Goal: Check status

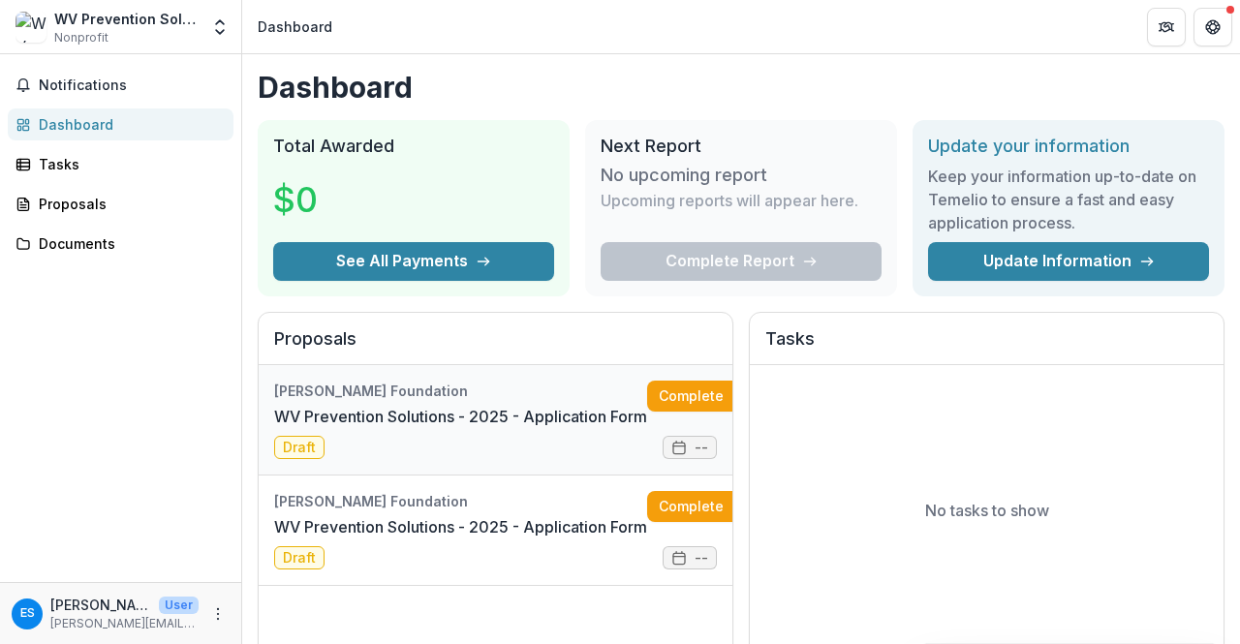
click at [547, 428] on link "WV Prevention Solutions - 2025 - Application Form" at bounding box center [460, 416] width 373 height 23
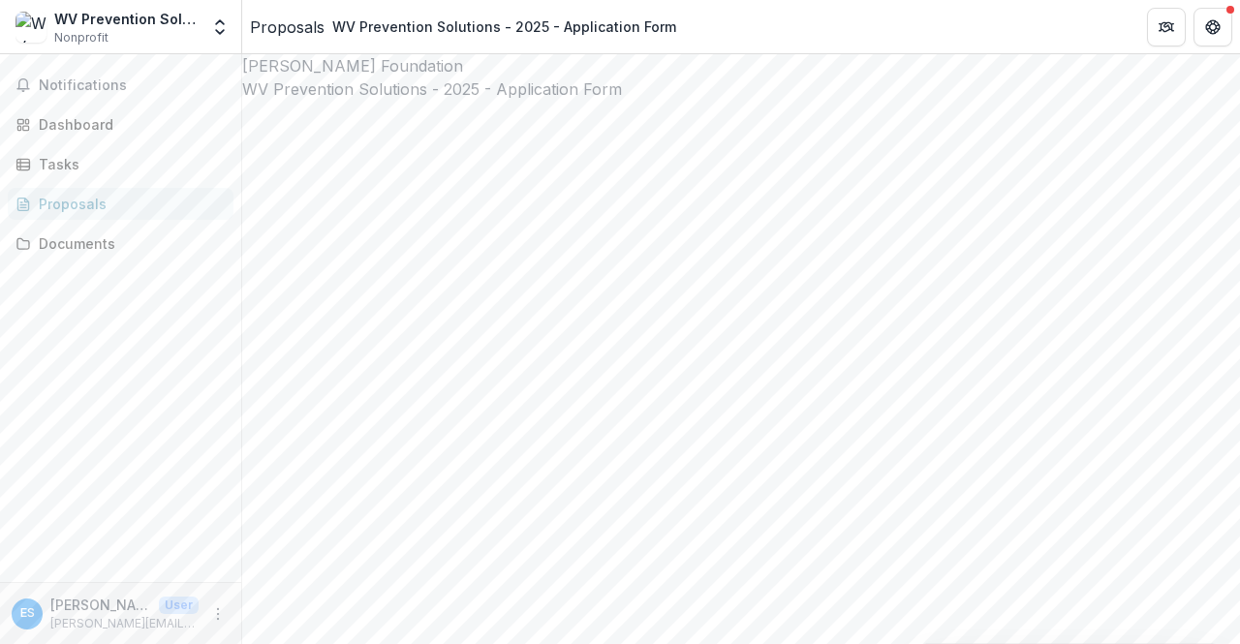
click at [306, 26] on div "Proposals" at bounding box center [287, 27] width 75 height 23
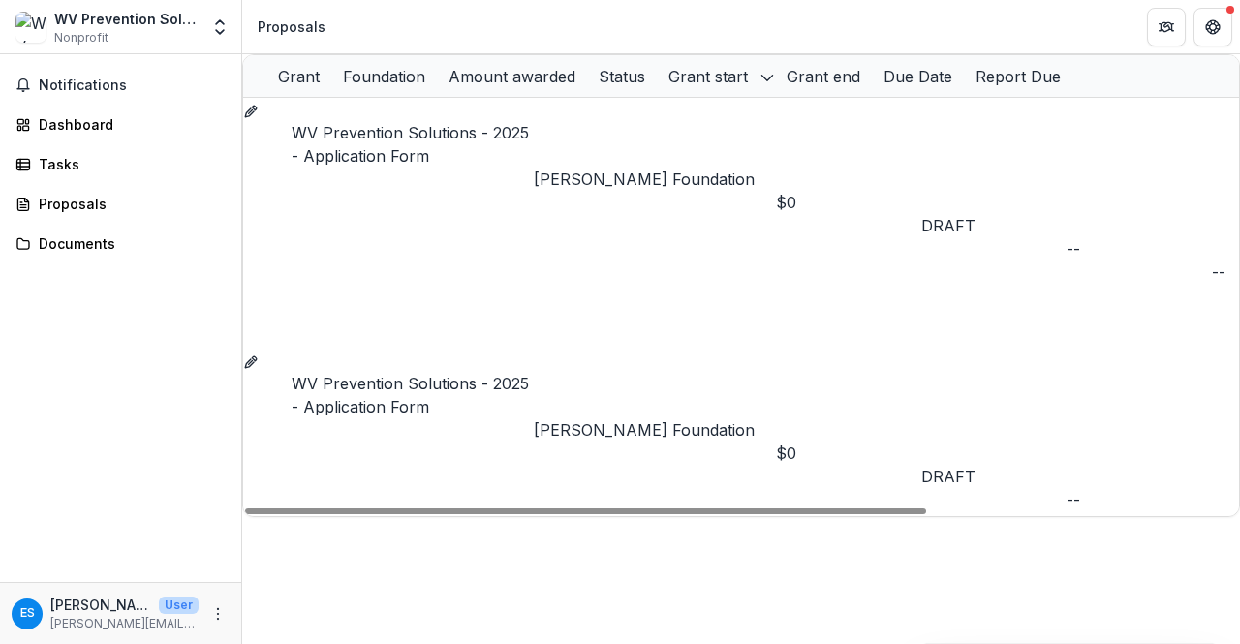
click at [347, 374] on link "WV Prevention Solutions - 2025 - Application Form" at bounding box center [410, 395] width 237 height 43
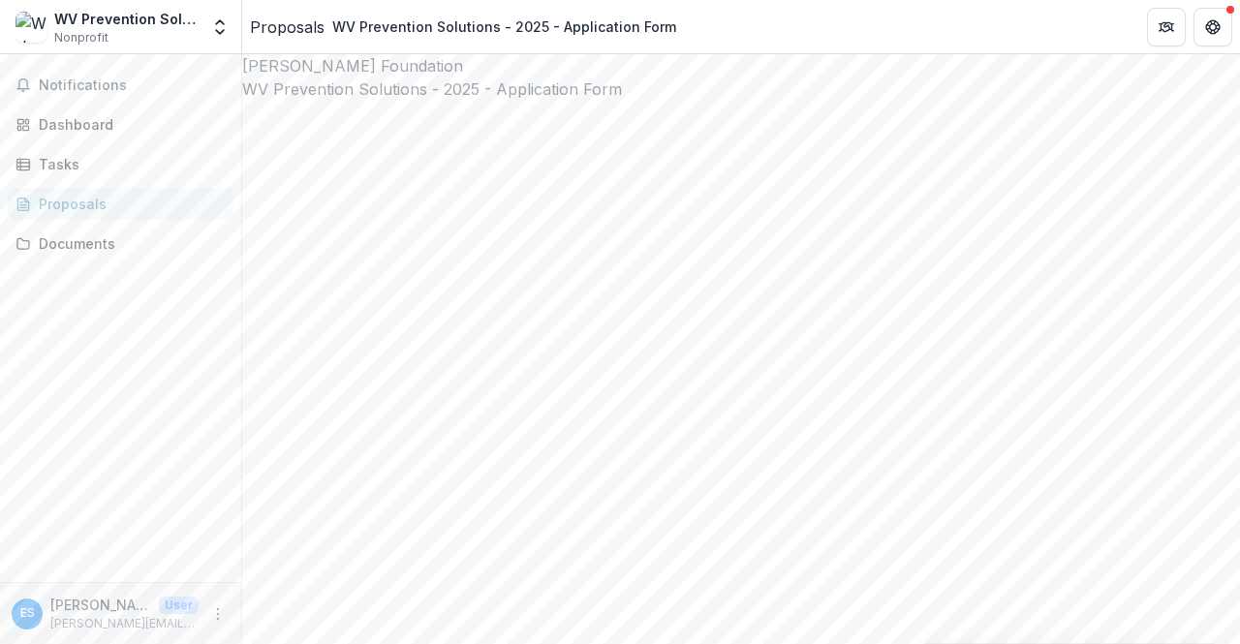
click at [296, 35] on div "Proposals" at bounding box center [287, 27] width 75 height 23
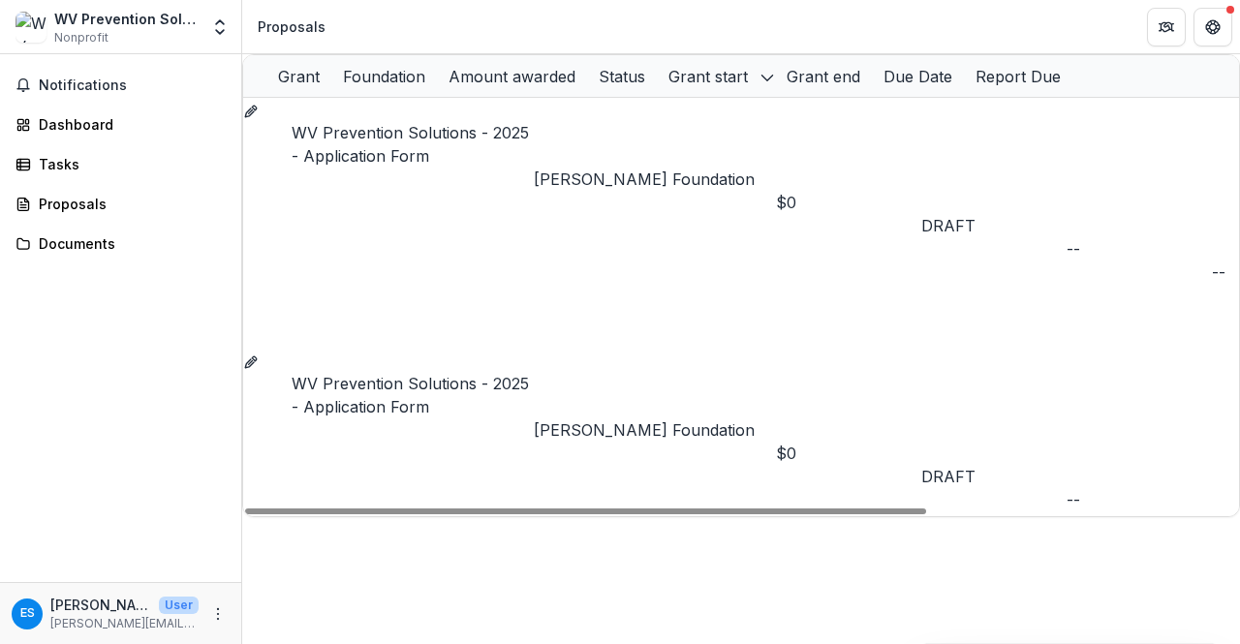
click at [479, 127] on link "WV Prevention Solutions - 2025 - Application Form" at bounding box center [410, 144] width 237 height 43
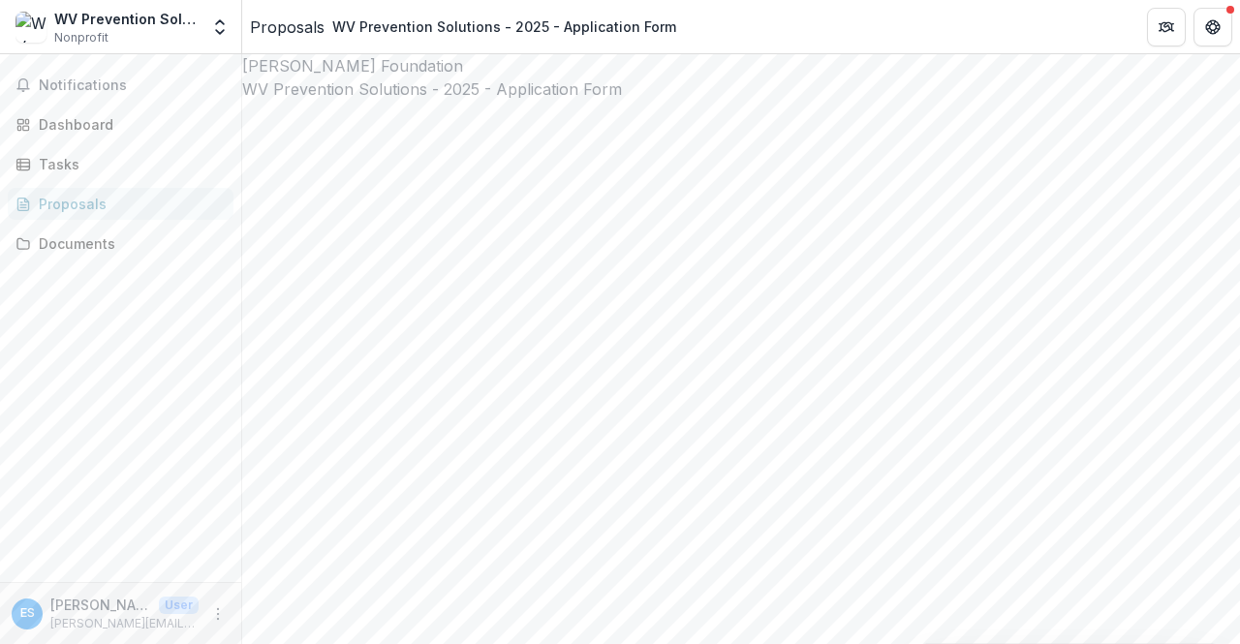
click at [299, 29] on div "Proposals" at bounding box center [287, 27] width 75 height 23
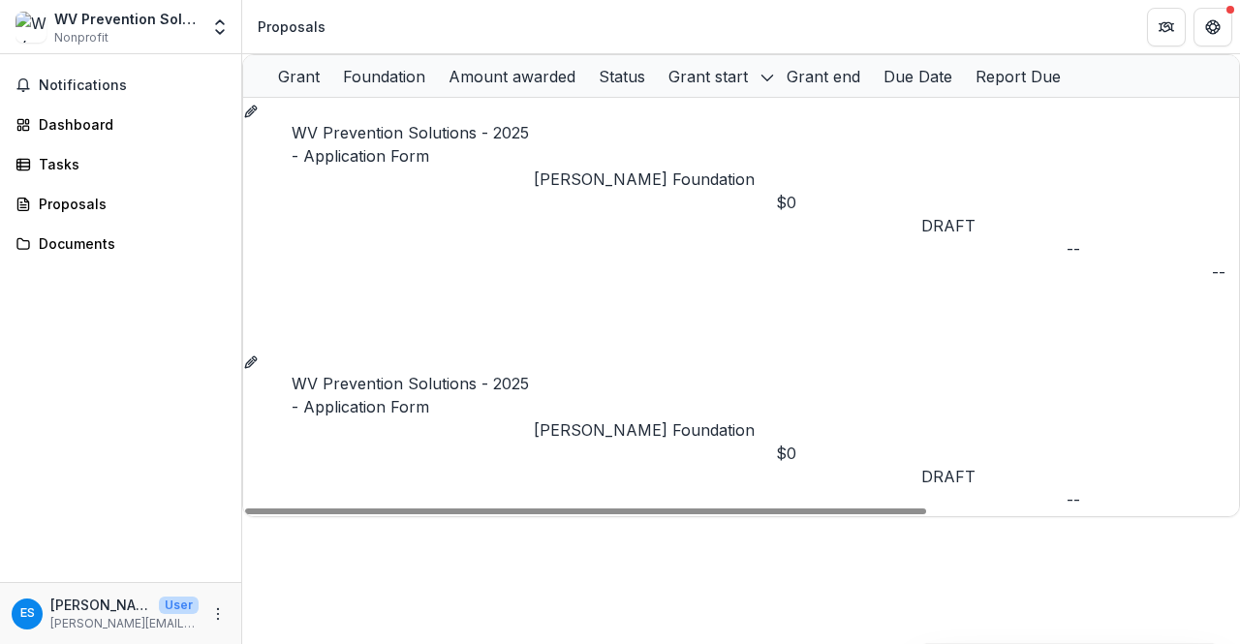
click at [254, 117] on icon "Grant 458424d3-9a8c-4c02-94ec-327fb57b94a2" at bounding box center [249, 113] width 9 height 9
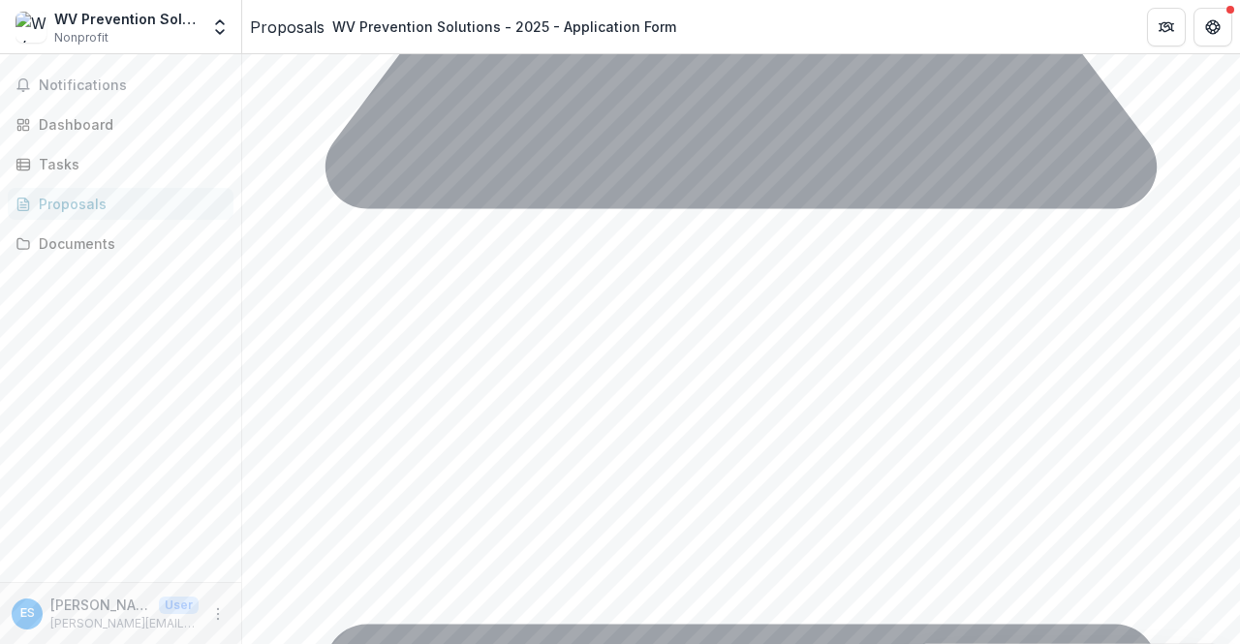
scroll to position [5606, 0]
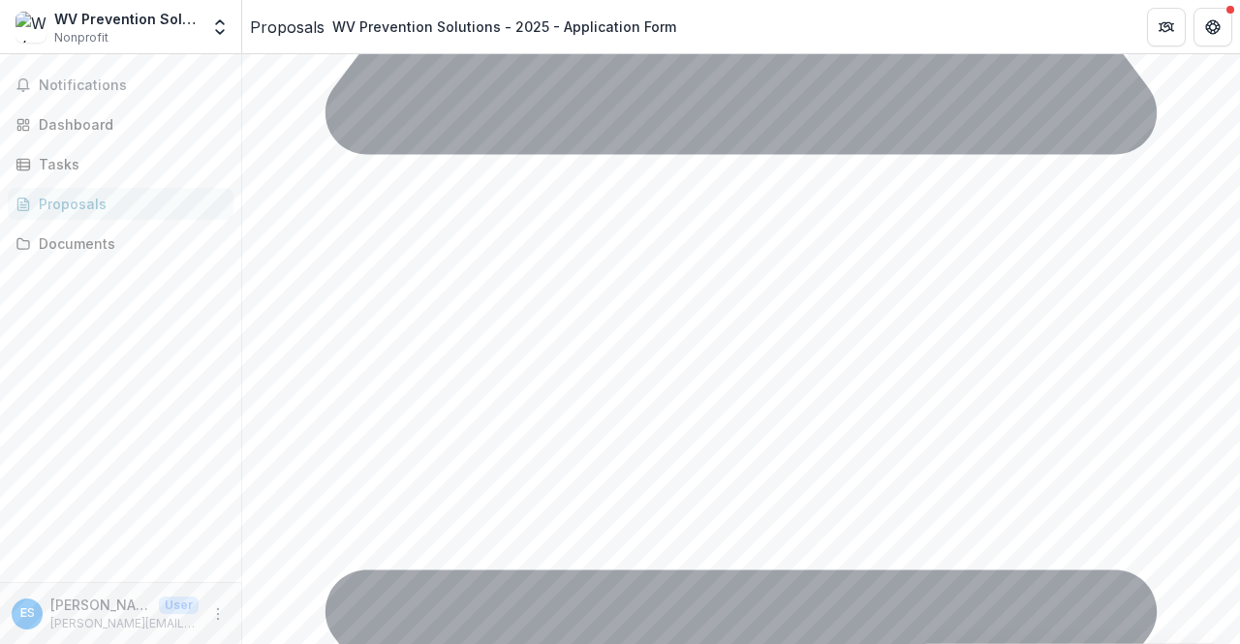
click at [325, 27] on span "breadcrumb" at bounding box center [325, 27] width 0 height 0
click at [302, 22] on div "Proposals" at bounding box center [287, 27] width 75 height 23
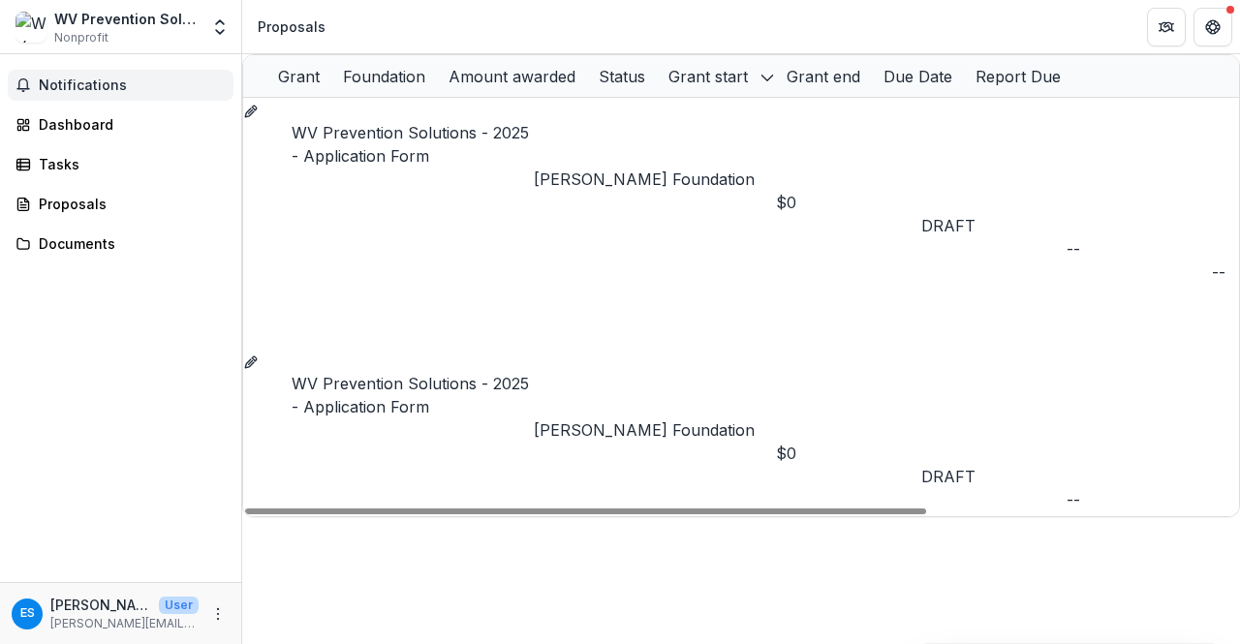
drag, startPoint x: 998, startPoint y: 141, endPoint x: 63, endPoint y: 84, distance: 936.9
click at [63, 84] on span "Notifications" at bounding box center [132, 86] width 187 height 16
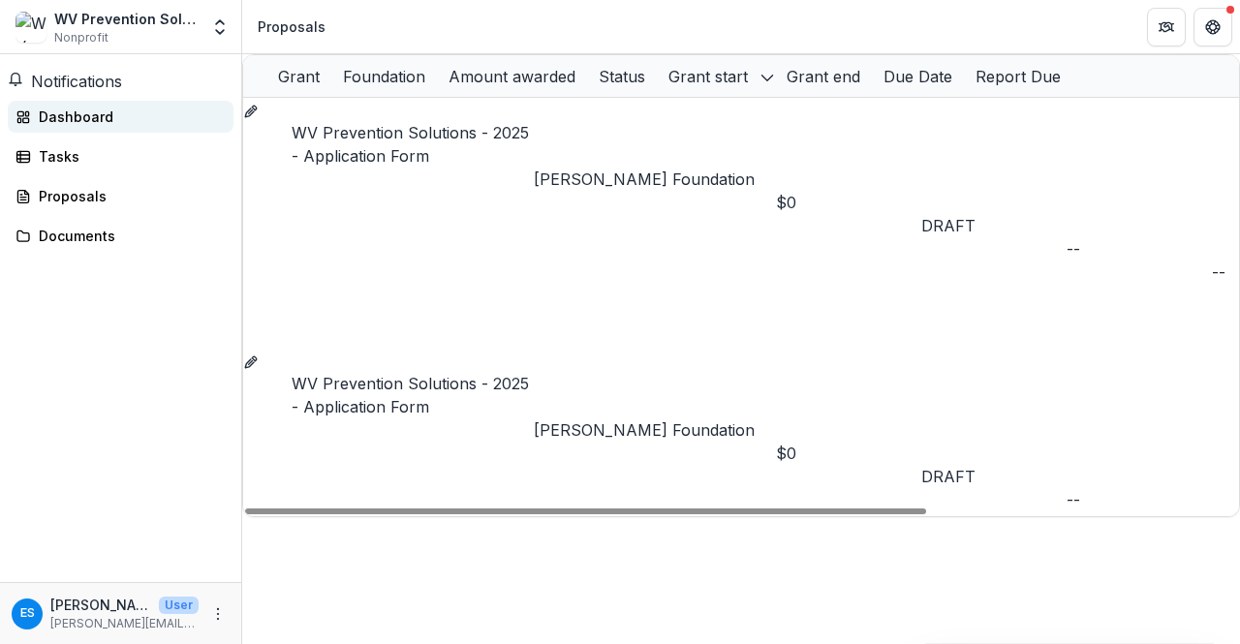
click at [60, 112] on link "Dashboard" at bounding box center [121, 117] width 226 height 32
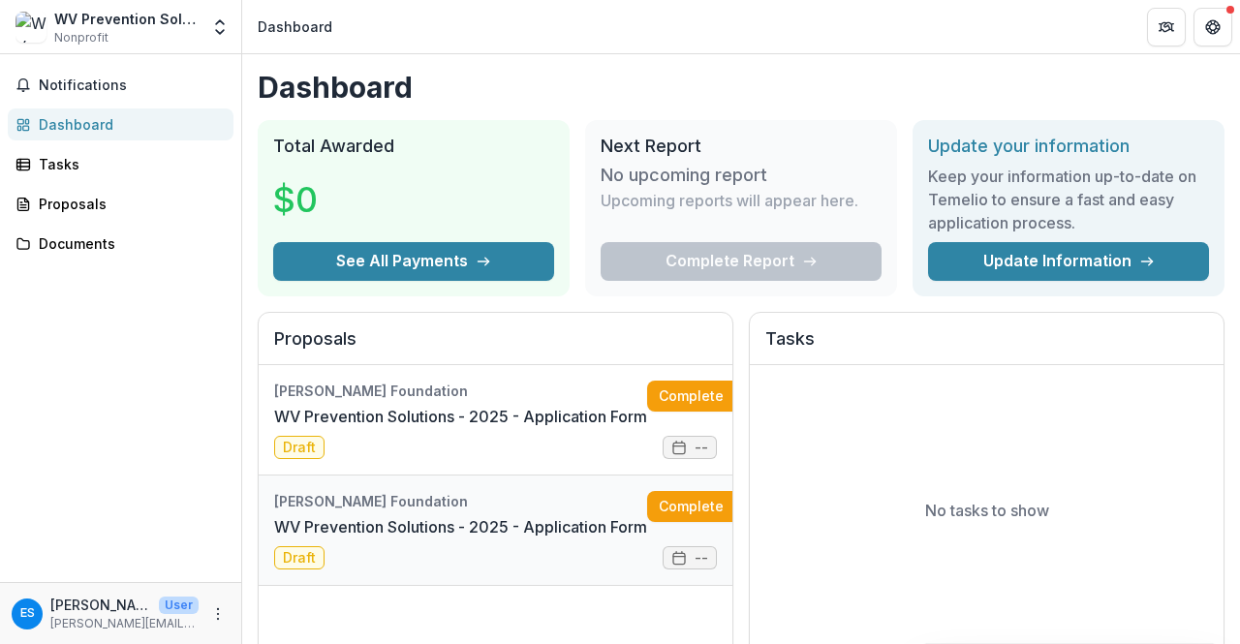
click at [522, 516] on link "WV Prevention Solutions - 2025 - Application Form" at bounding box center [460, 527] width 373 height 23
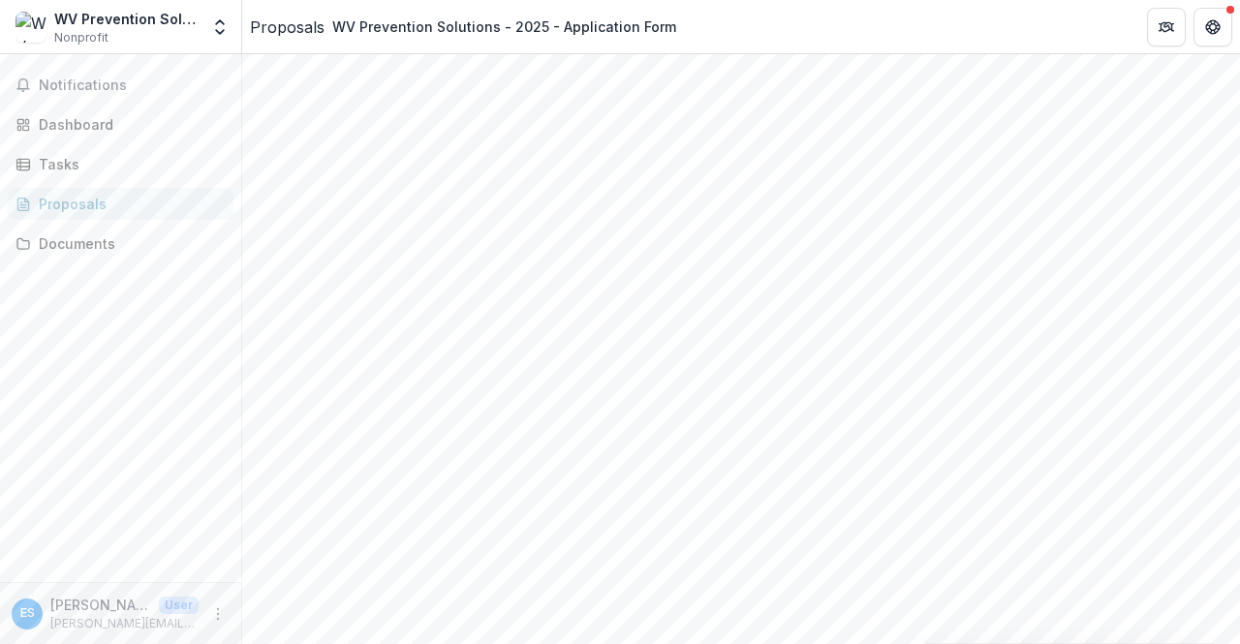
scroll to position [97, 0]
click at [87, 78] on span "Notifications" at bounding box center [132, 86] width 187 height 16
click at [77, 112] on link "Dashboard" at bounding box center [121, 117] width 226 height 32
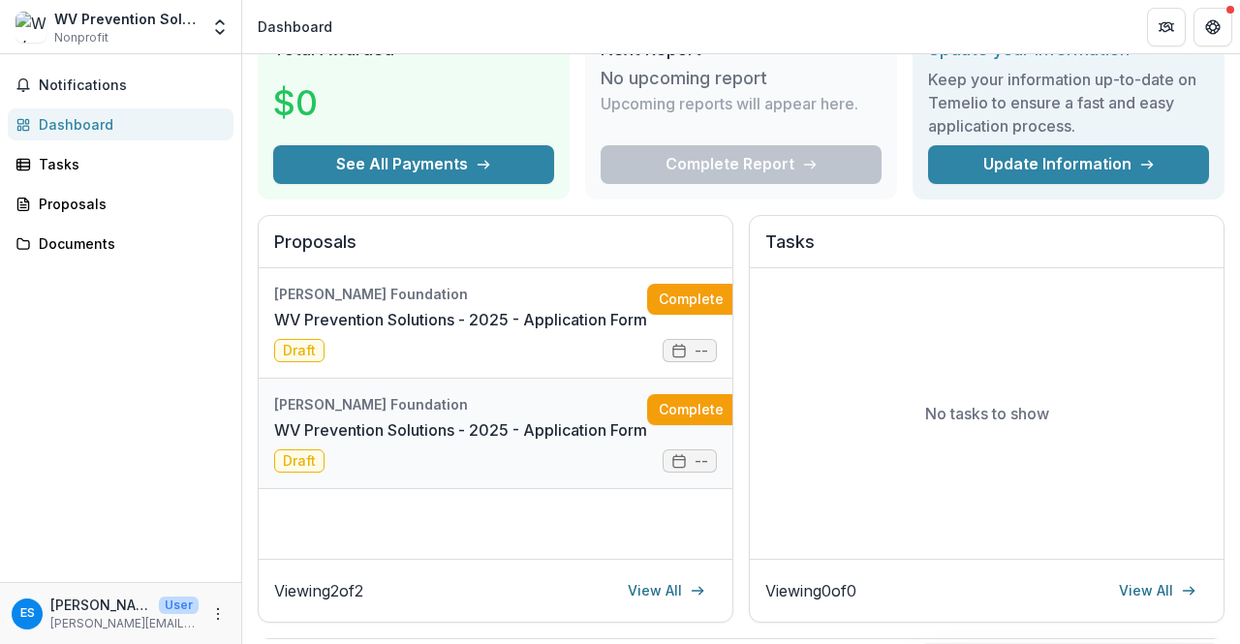
click at [524, 422] on link "WV Prevention Solutions - 2025 - Application Form" at bounding box center [460, 430] width 373 height 23
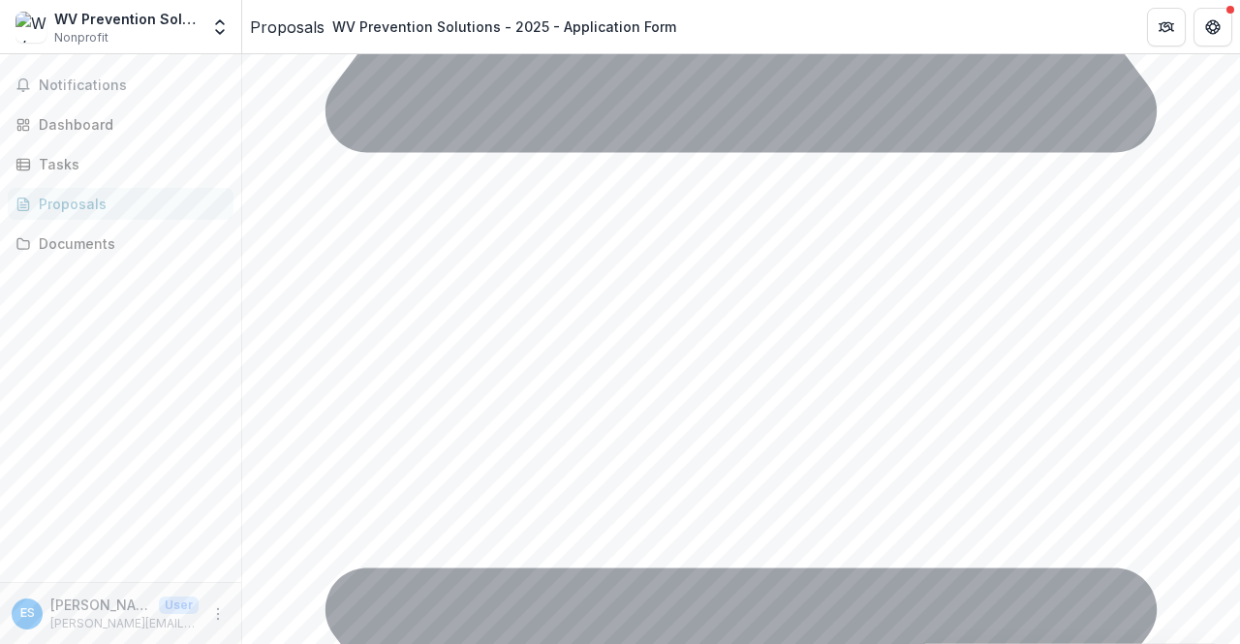
scroll to position [5606, 0]
click at [290, 22] on div "Proposals" at bounding box center [287, 27] width 75 height 23
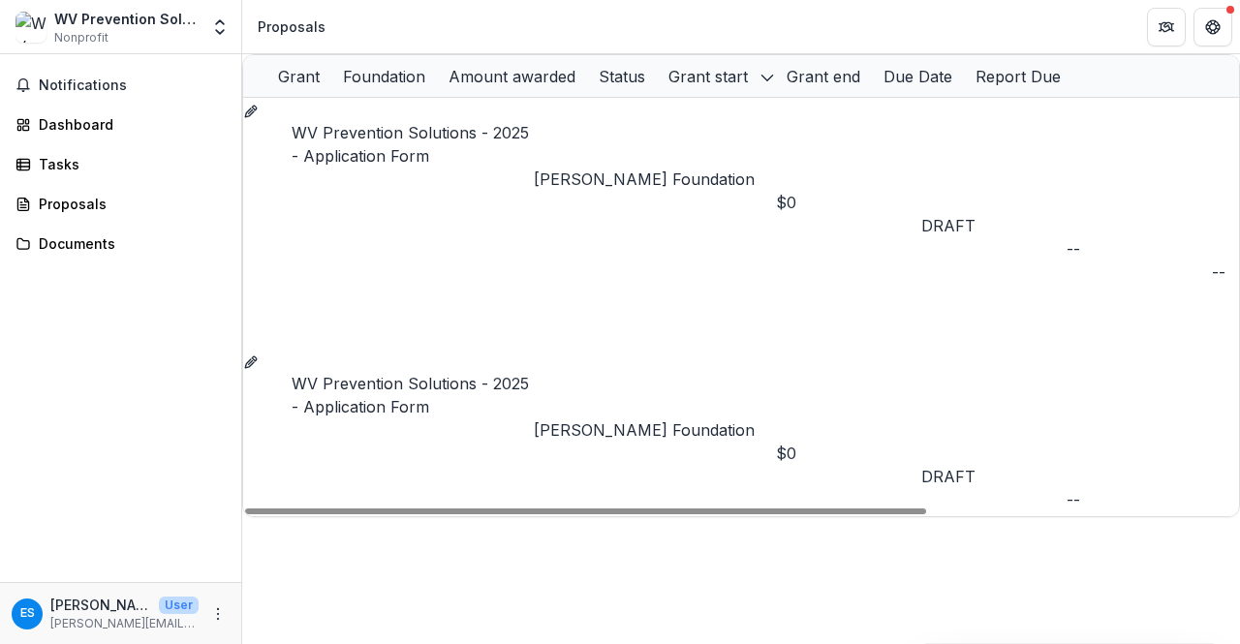
click at [378, 129] on link "WV Prevention Solutions - 2025 - Application Form" at bounding box center [410, 144] width 237 height 43
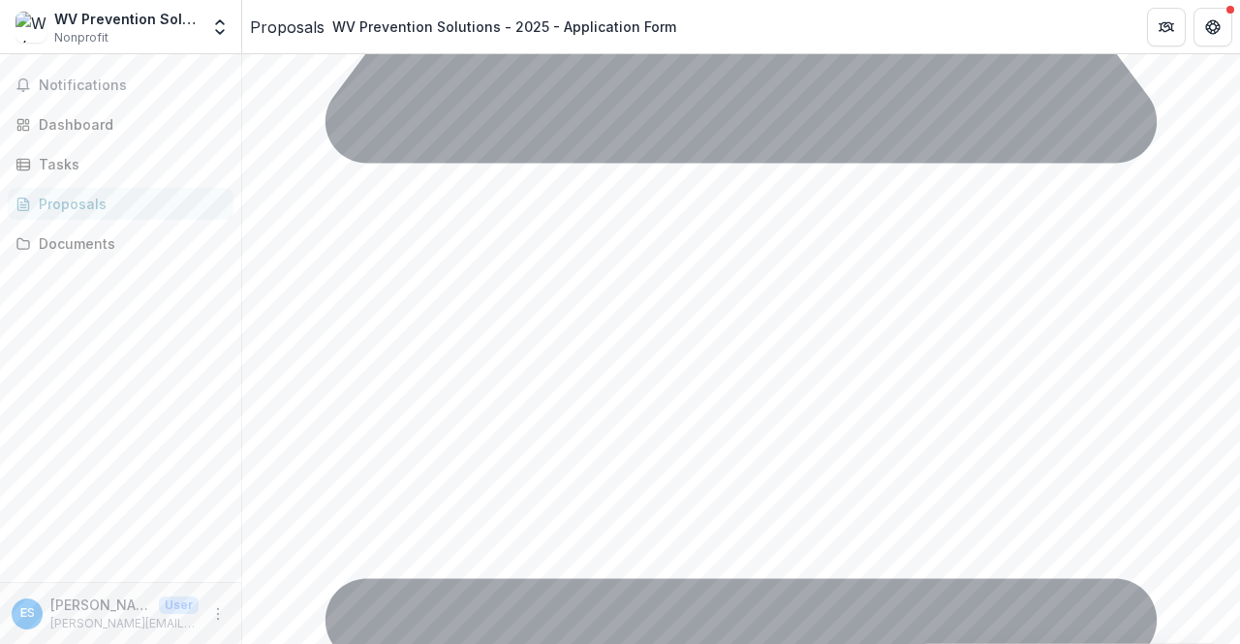
scroll to position [5606, 0]
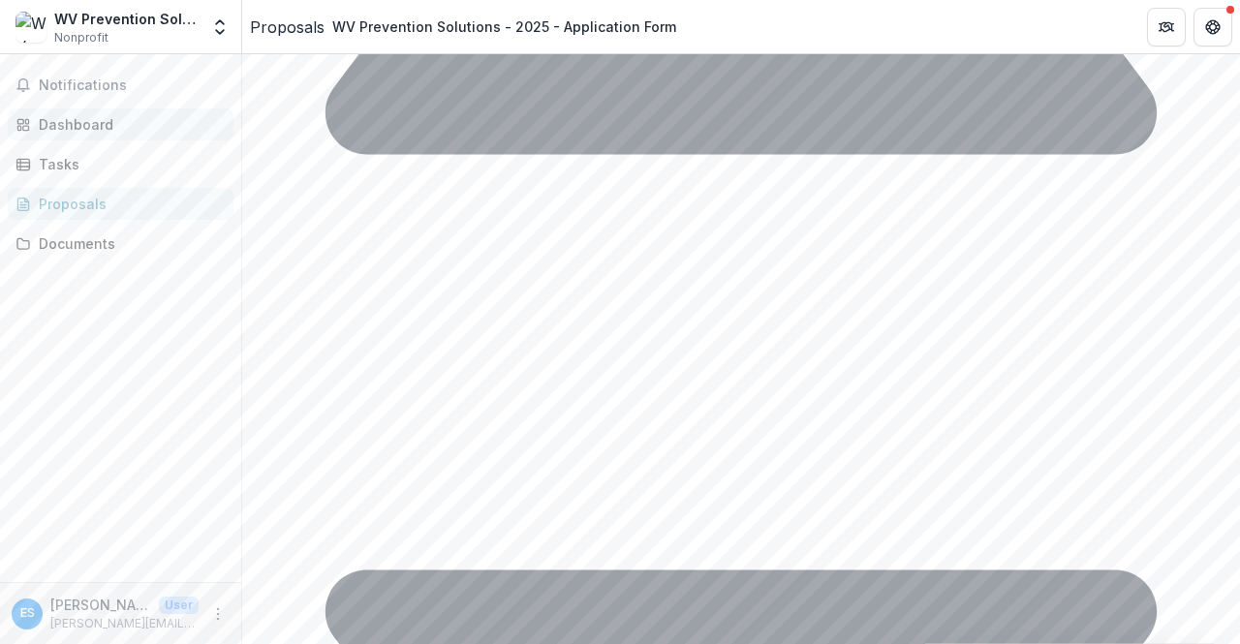
click at [81, 134] on div "Dashboard" at bounding box center [128, 124] width 179 height 20
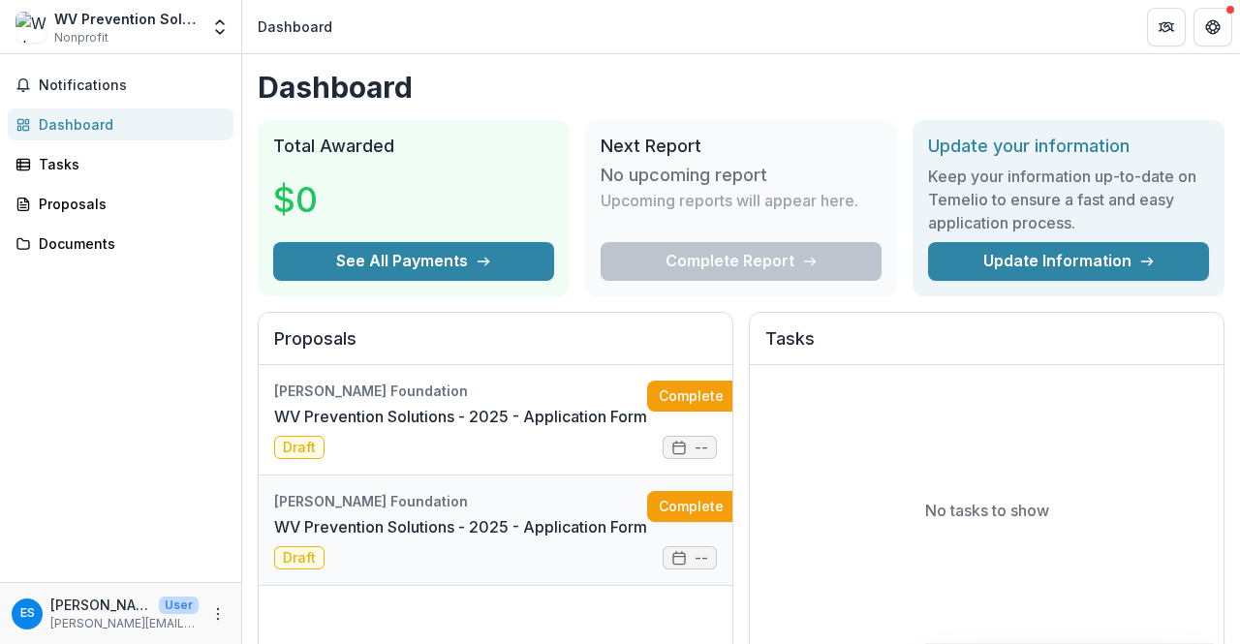
click at [395, 539] on link "WV Prevention Solutions - 2025 - Application Form" at bounding box center [460, 527] width 373 height 23
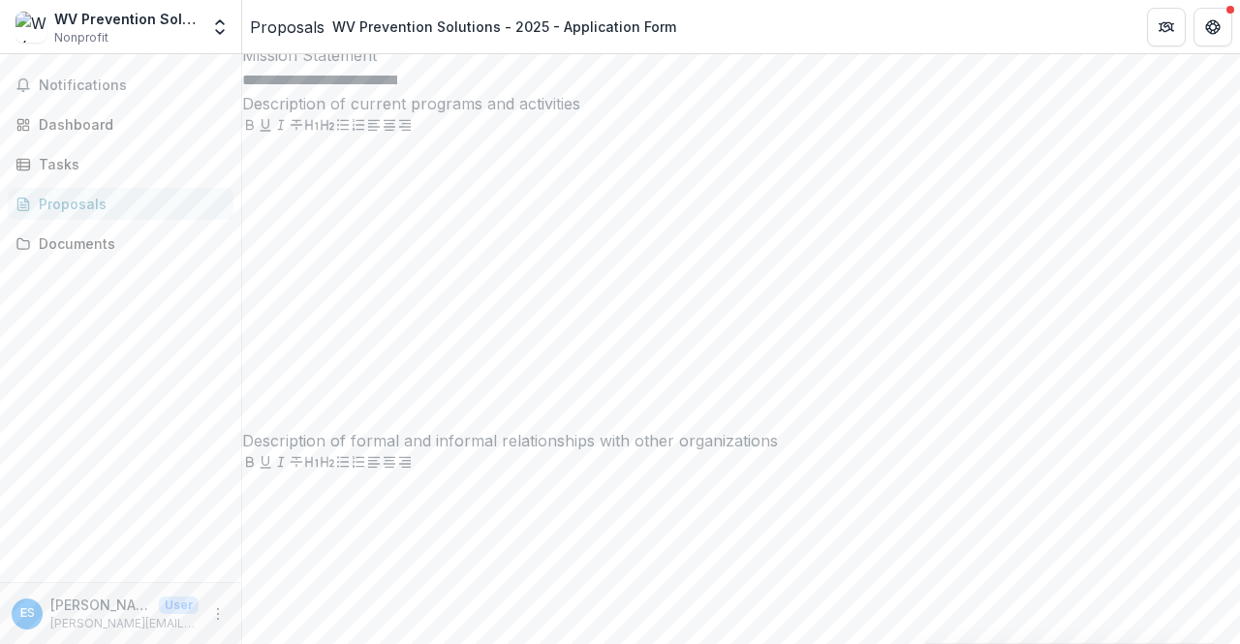
scroll to position [4153, 0]
